Goal: Task Accomplishment & Management: Manage account settings

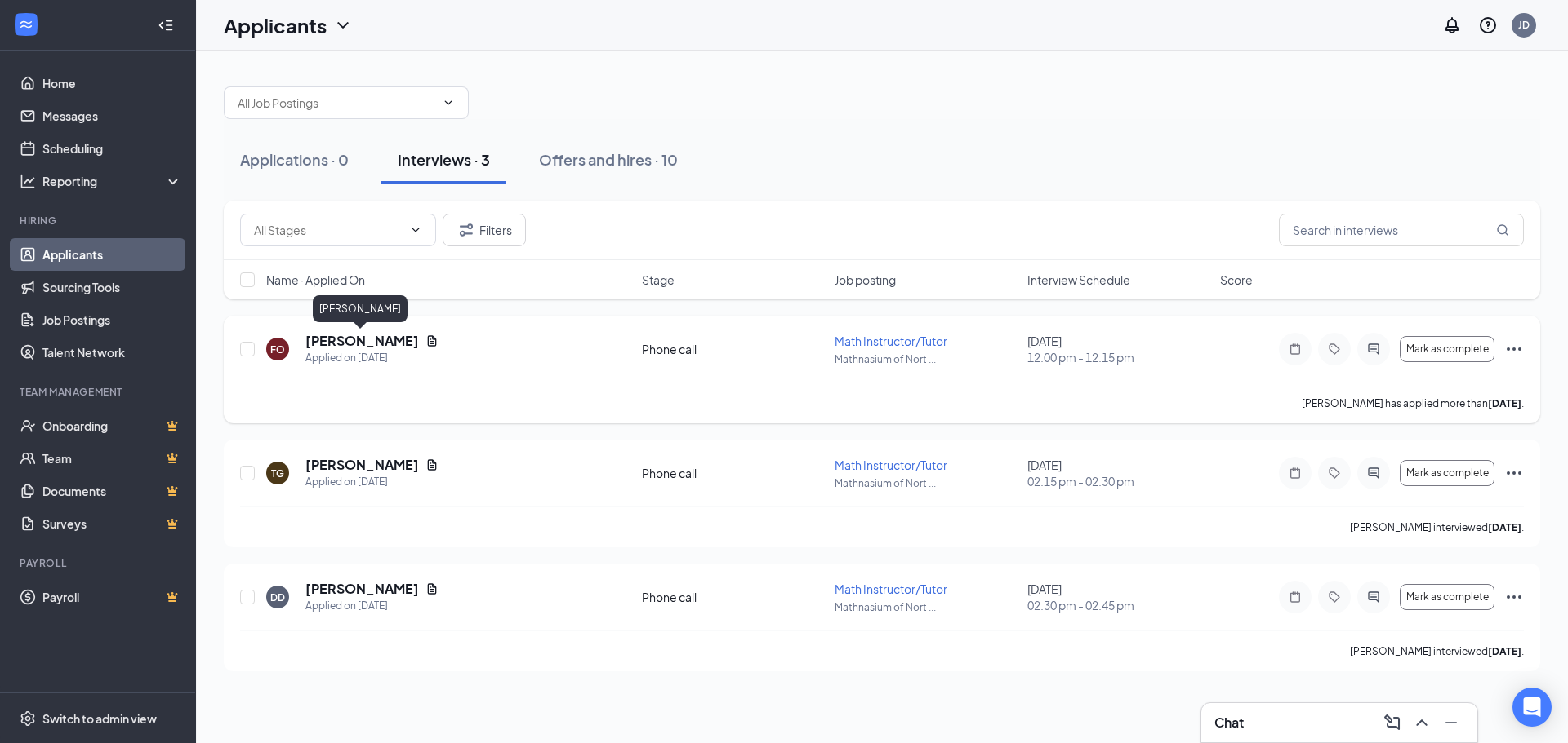
click at [395, 336] on h5 "[PERSON_NAME]" at bounding box center [362, 341] width 114 height 18
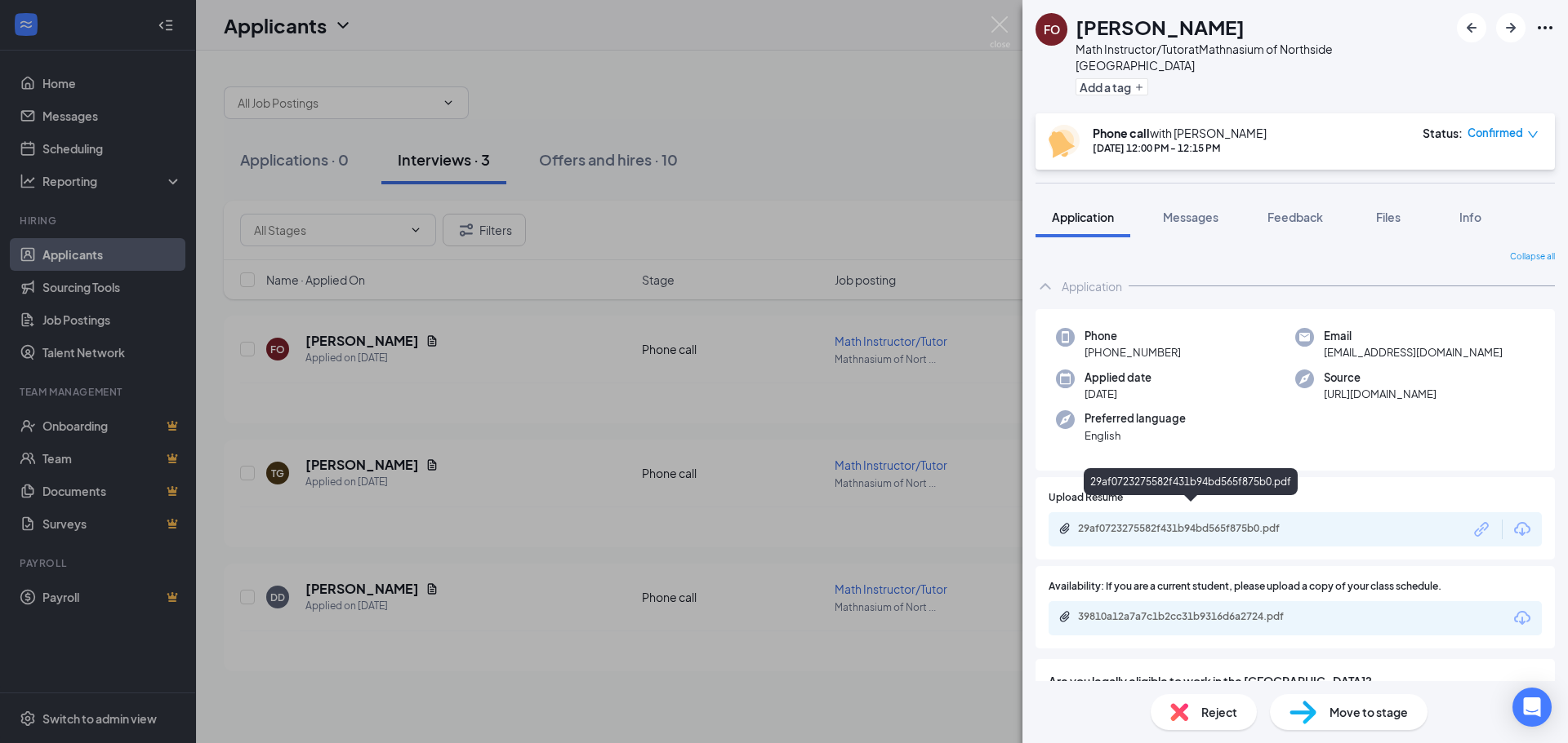
click at [1166, 512] on div "29af0723275582f431b94bd565f875b0.pdf" at bounding box center [1295, 530] width 493 height 35
click at [1166, 522] on div "29af0723275582f431b94bd565f875b0.pdf" at bounding box center [1191, 529] width 229 height 14
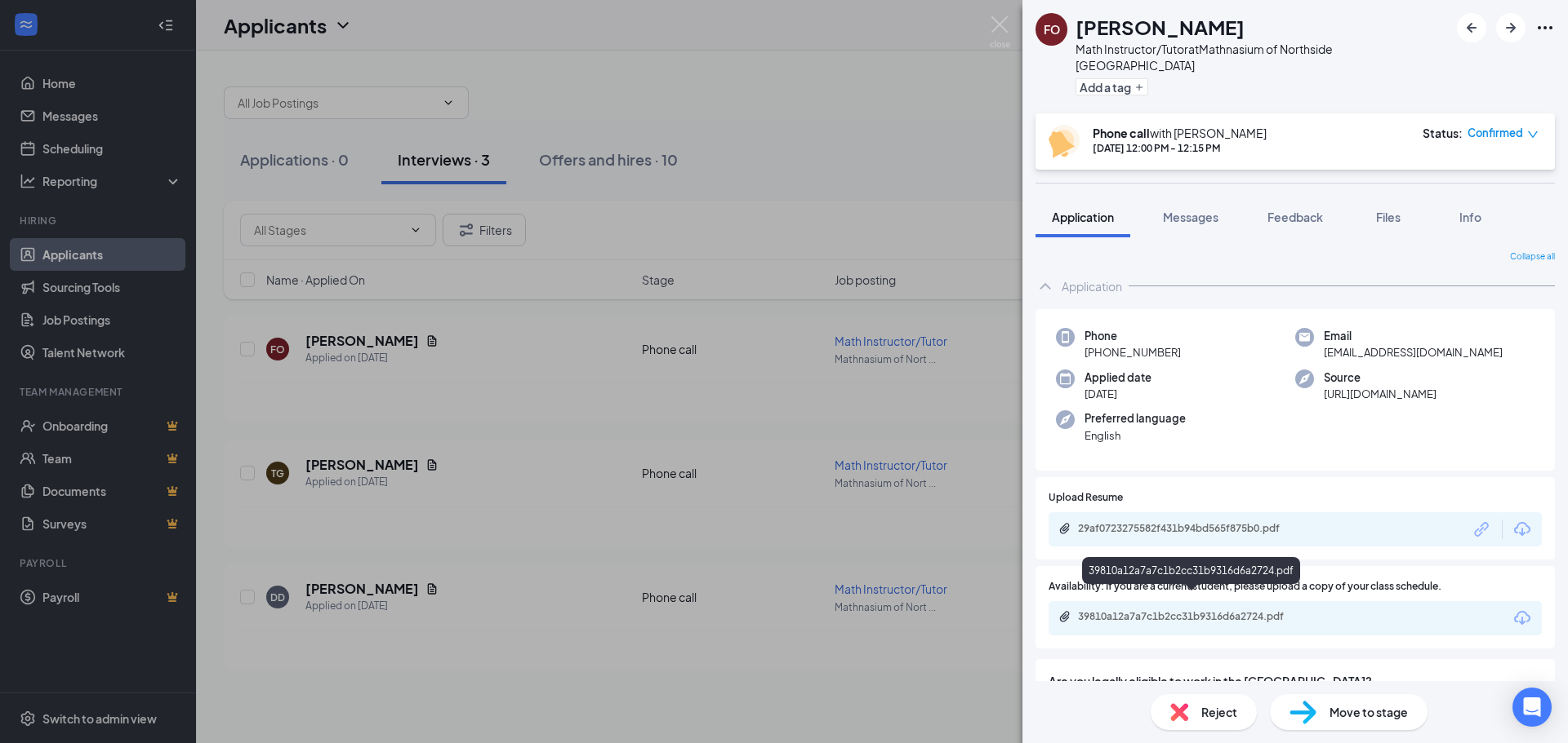
click at [1175, 611] on div "39810a12a7a7c1b2cc31b9316d6a2724.pdf" at bounding box center [1191, 618] width 229 height 14
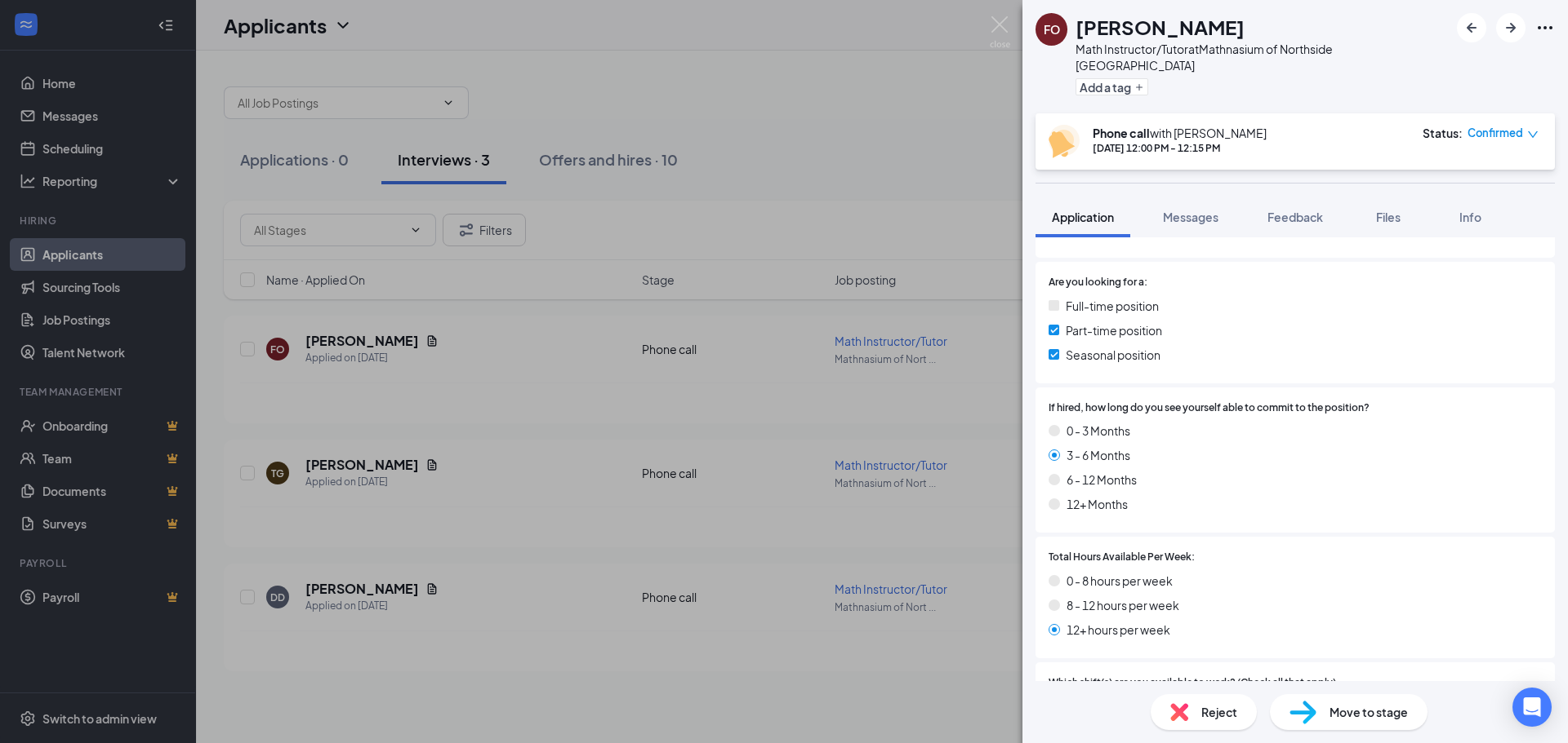
scroll to position [661, 0]
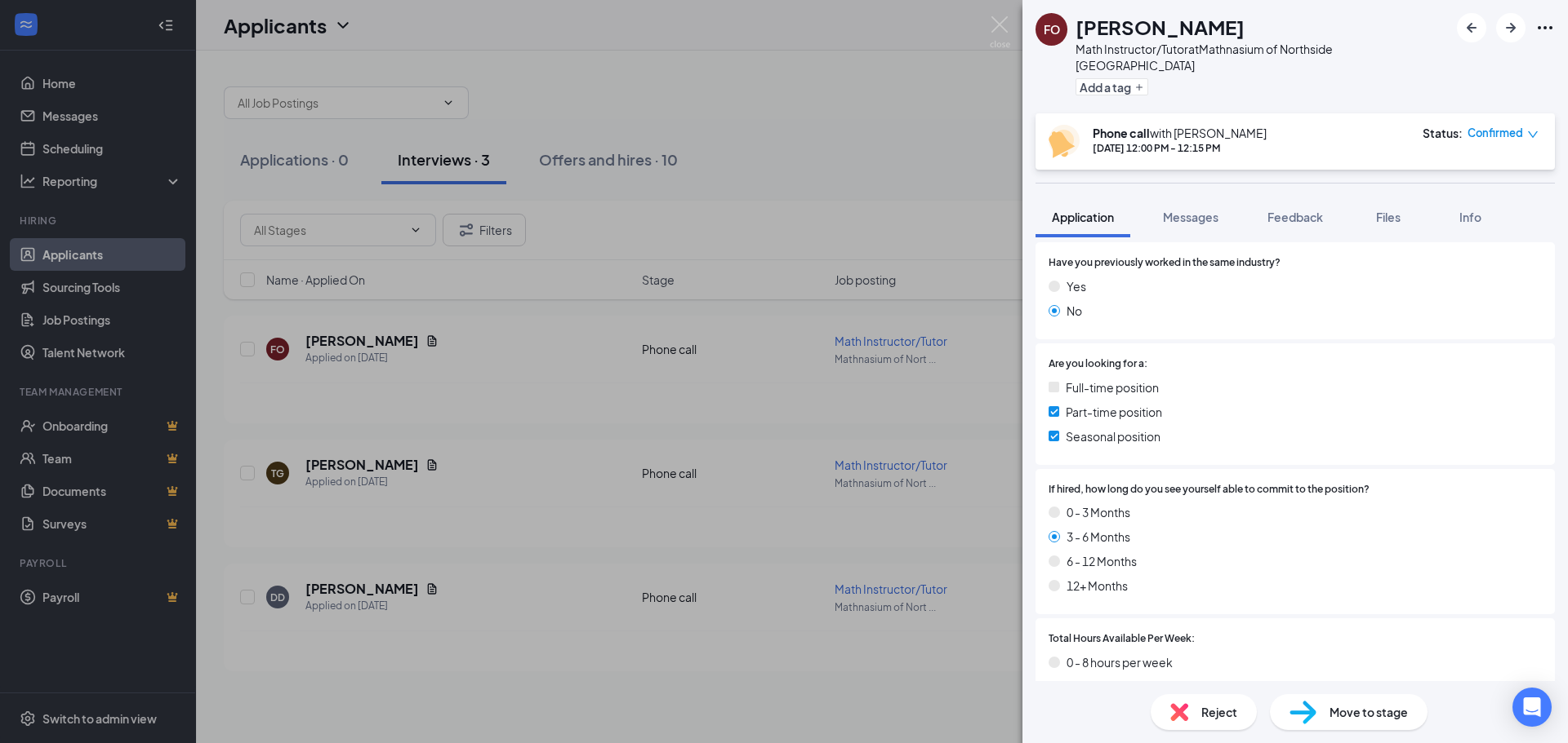
click at [1203, 712] on span "Reject" at bounding box center [1218, 712] width 36 height 18
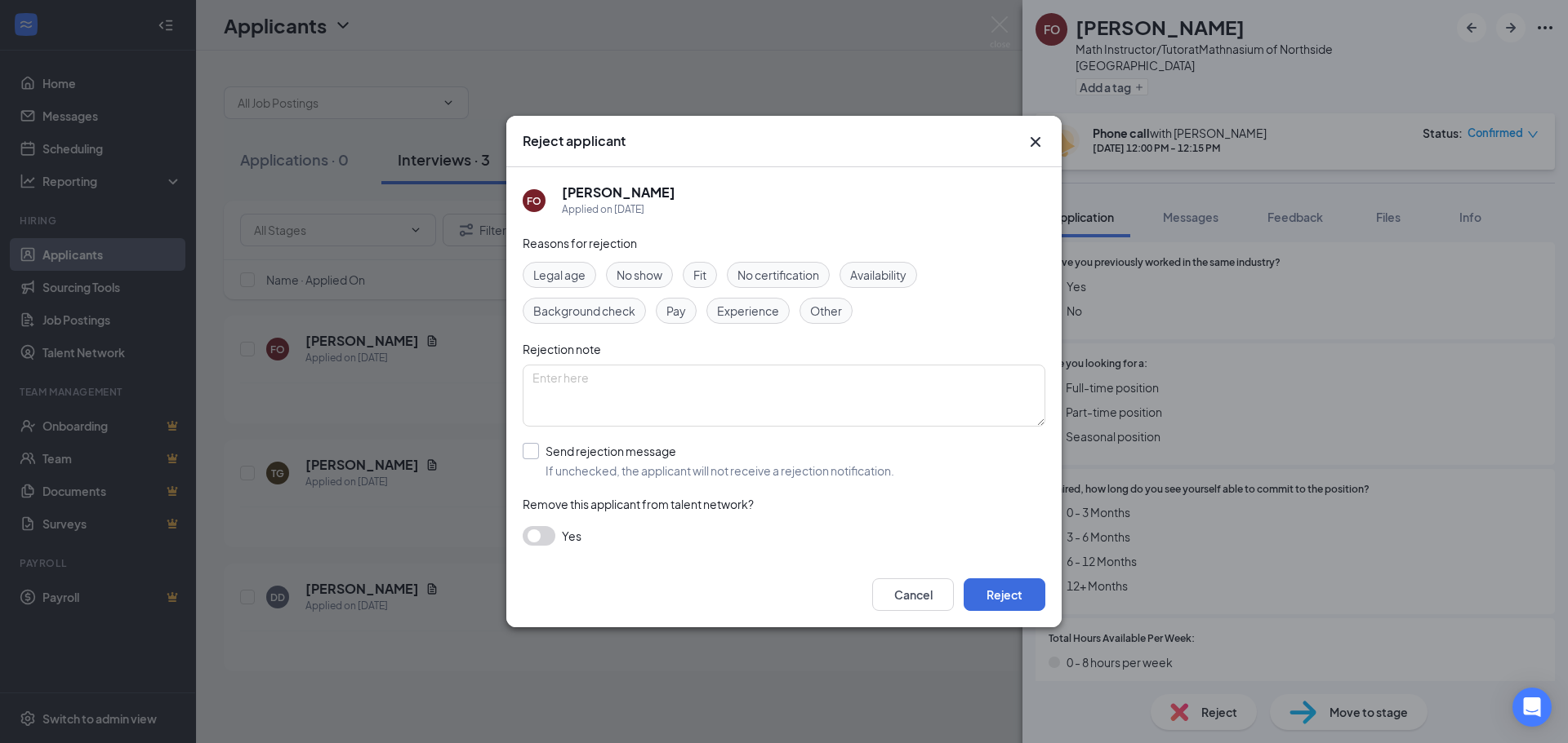
click at [527, 454] on input "Send rejection message If unchecked, the applicant will not receive a rejection…" at bounding box center [708, 460] width 372 height 36
checkbox input "true"
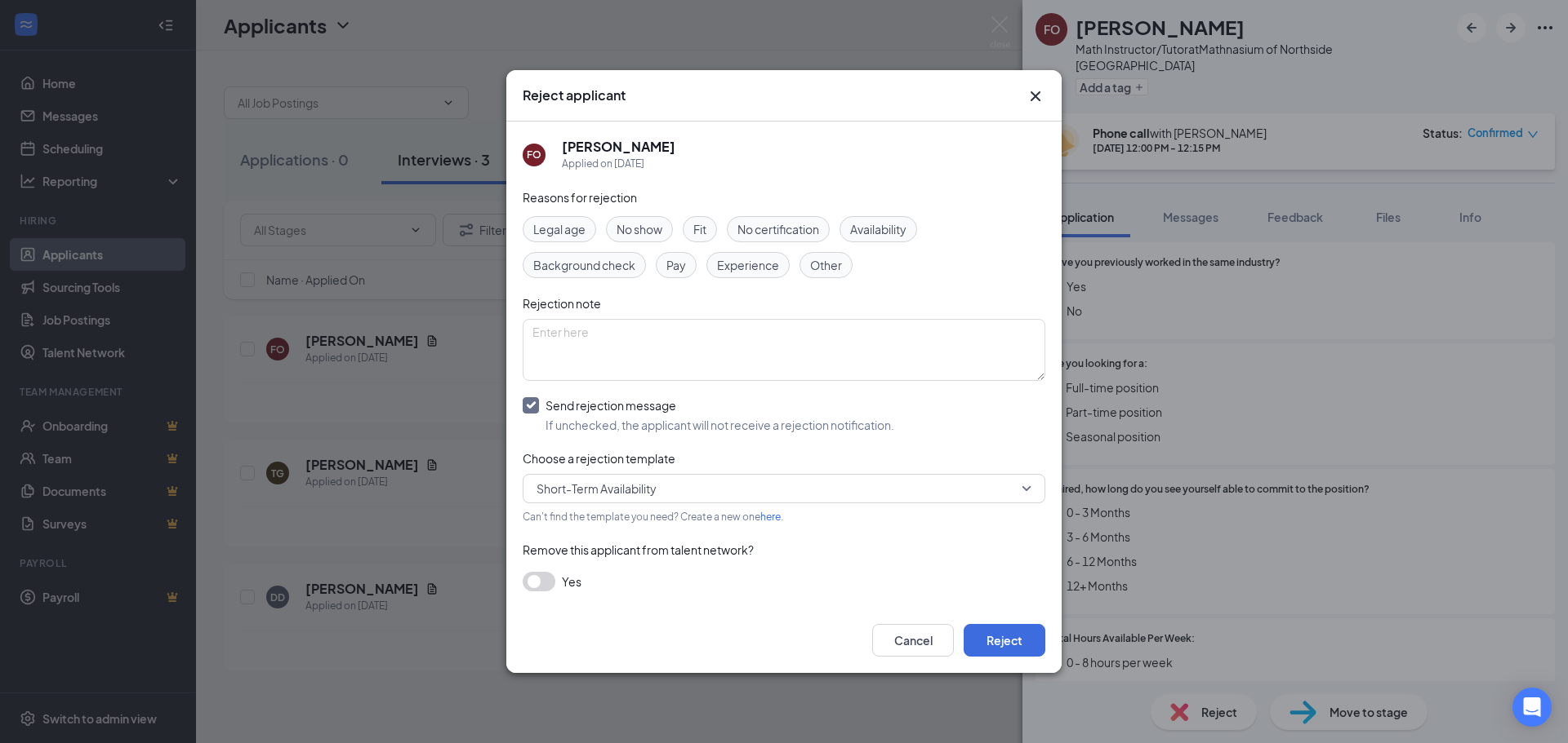
click at [642, 489] on span "Short-Term Availability" at bounding box center [597, 488] width 120 height 24
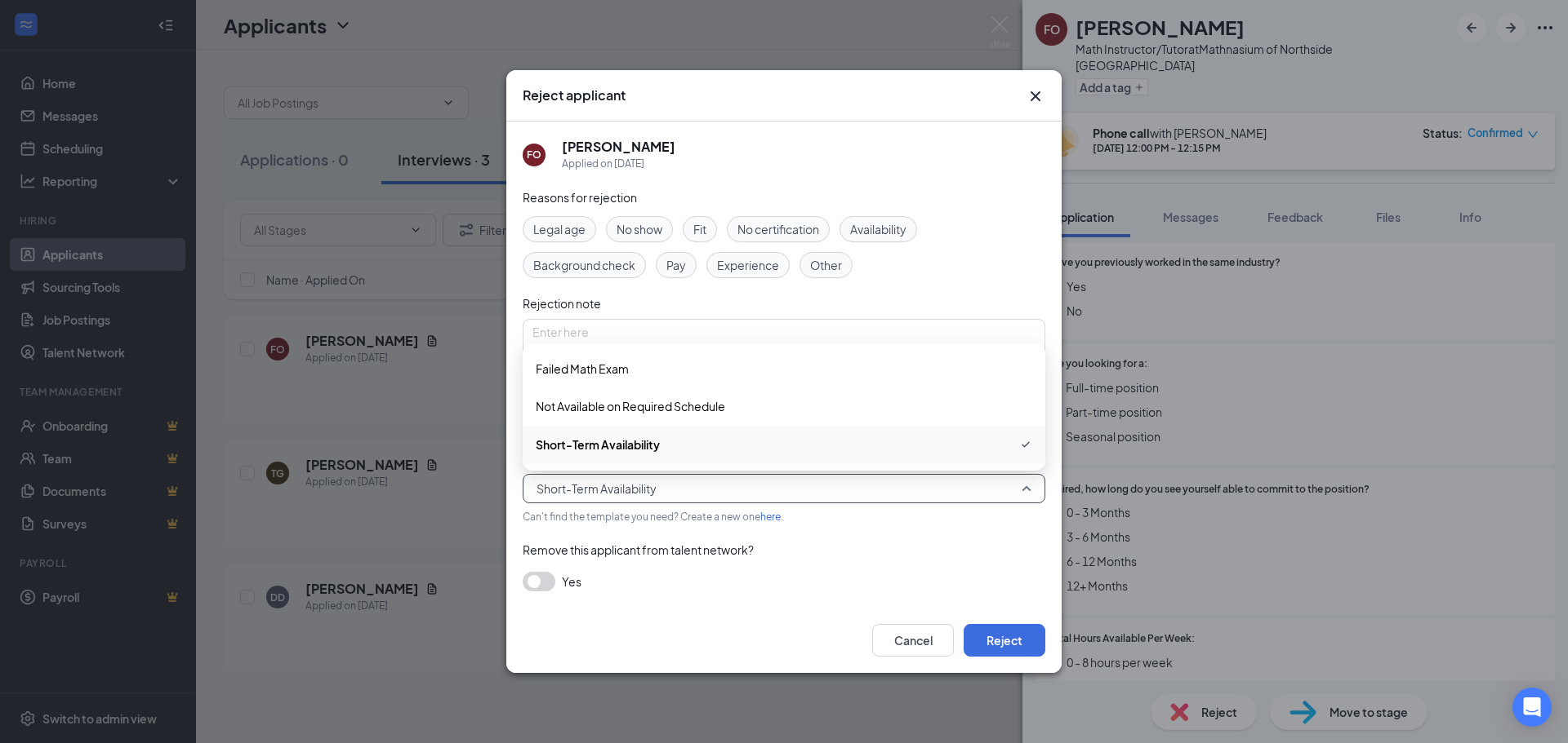
click at [649, 438] on span "Short-Term Availability" at bounding box center [598, 445] width 125 height 18
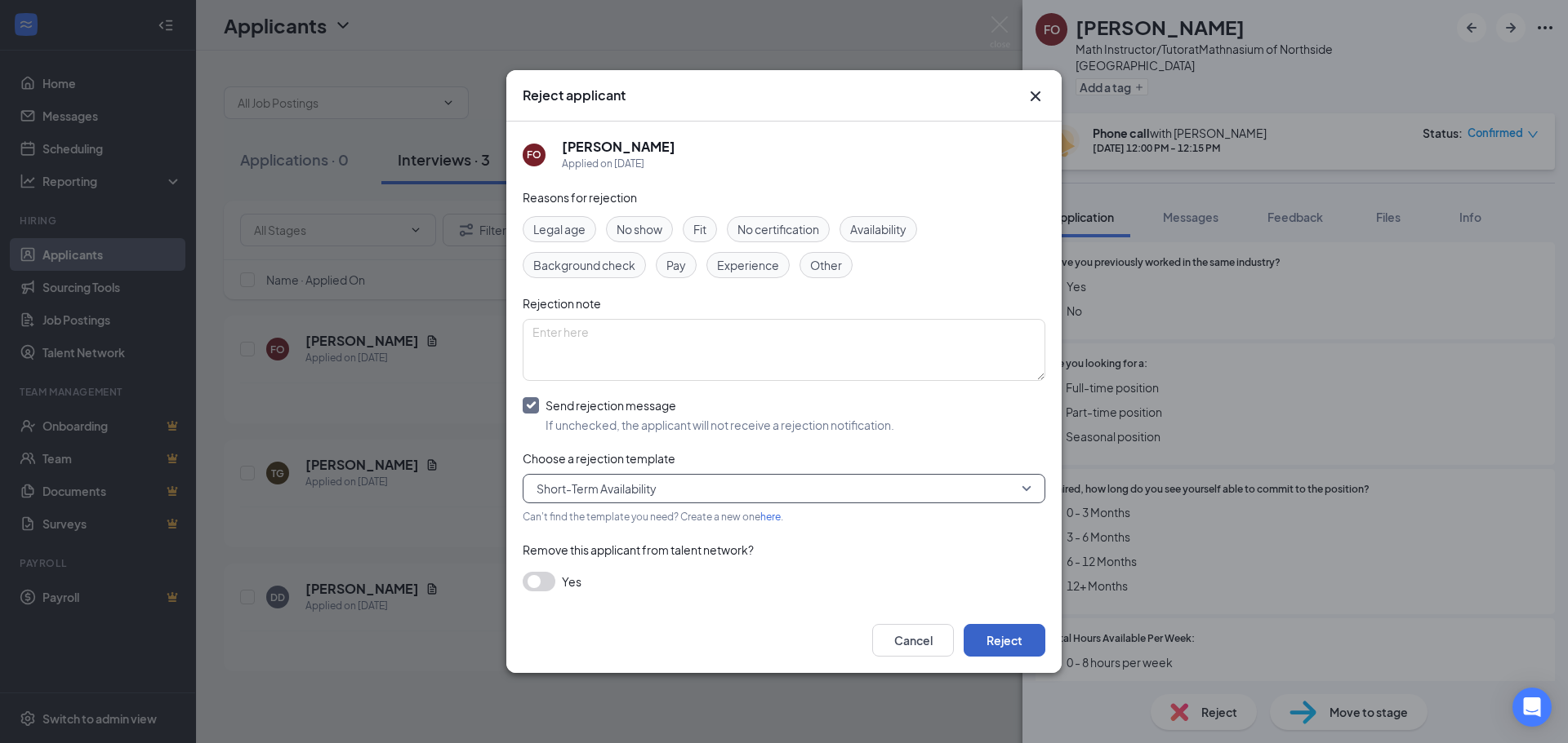
click at [1016, 649] on button "Reject" at bounding box center [1004, 641] width 82 height 33
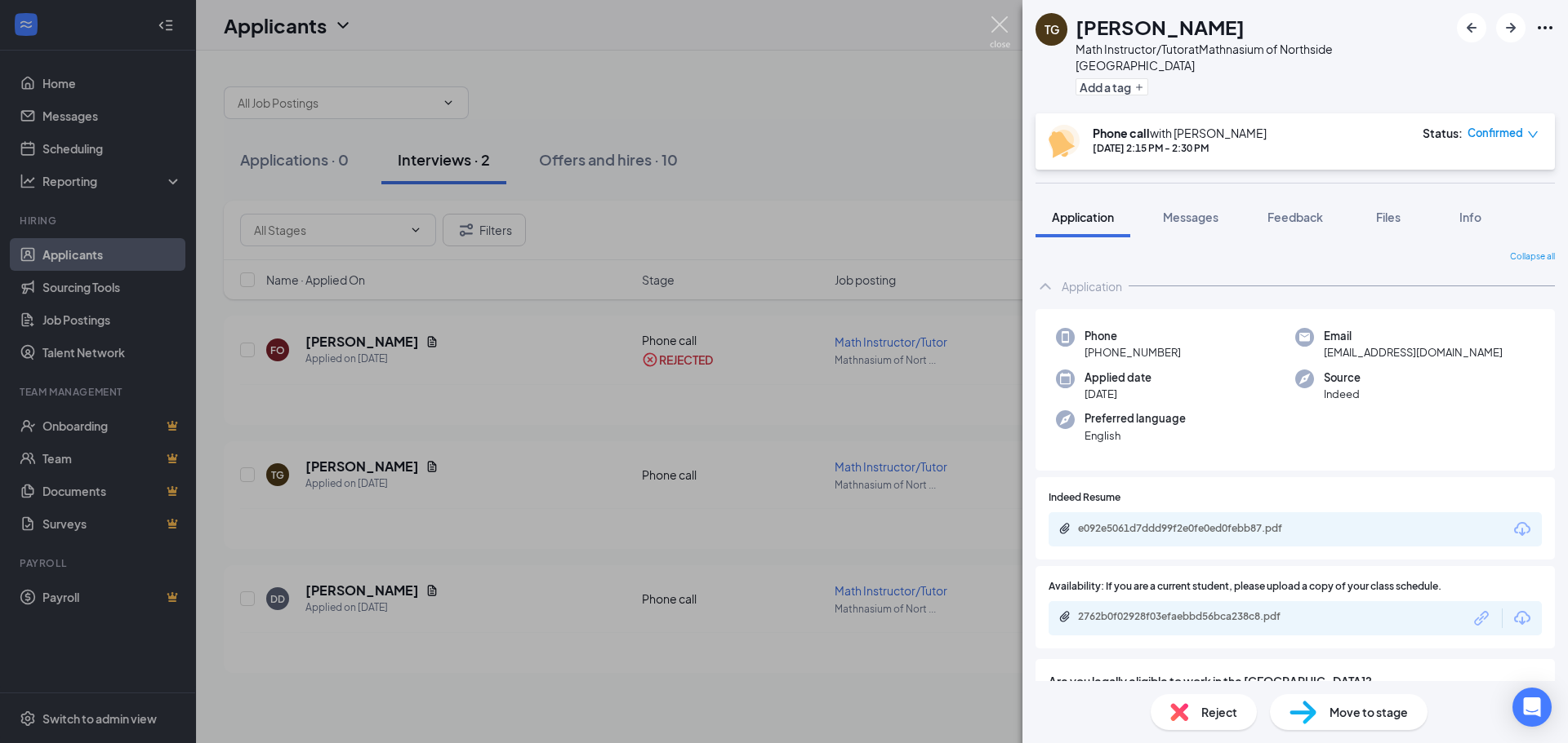
click at [1001, 20] on img at bounding box center [999, 32] width 20 height 32
